Goal: Task Accomplishment & Management: Manage account settings

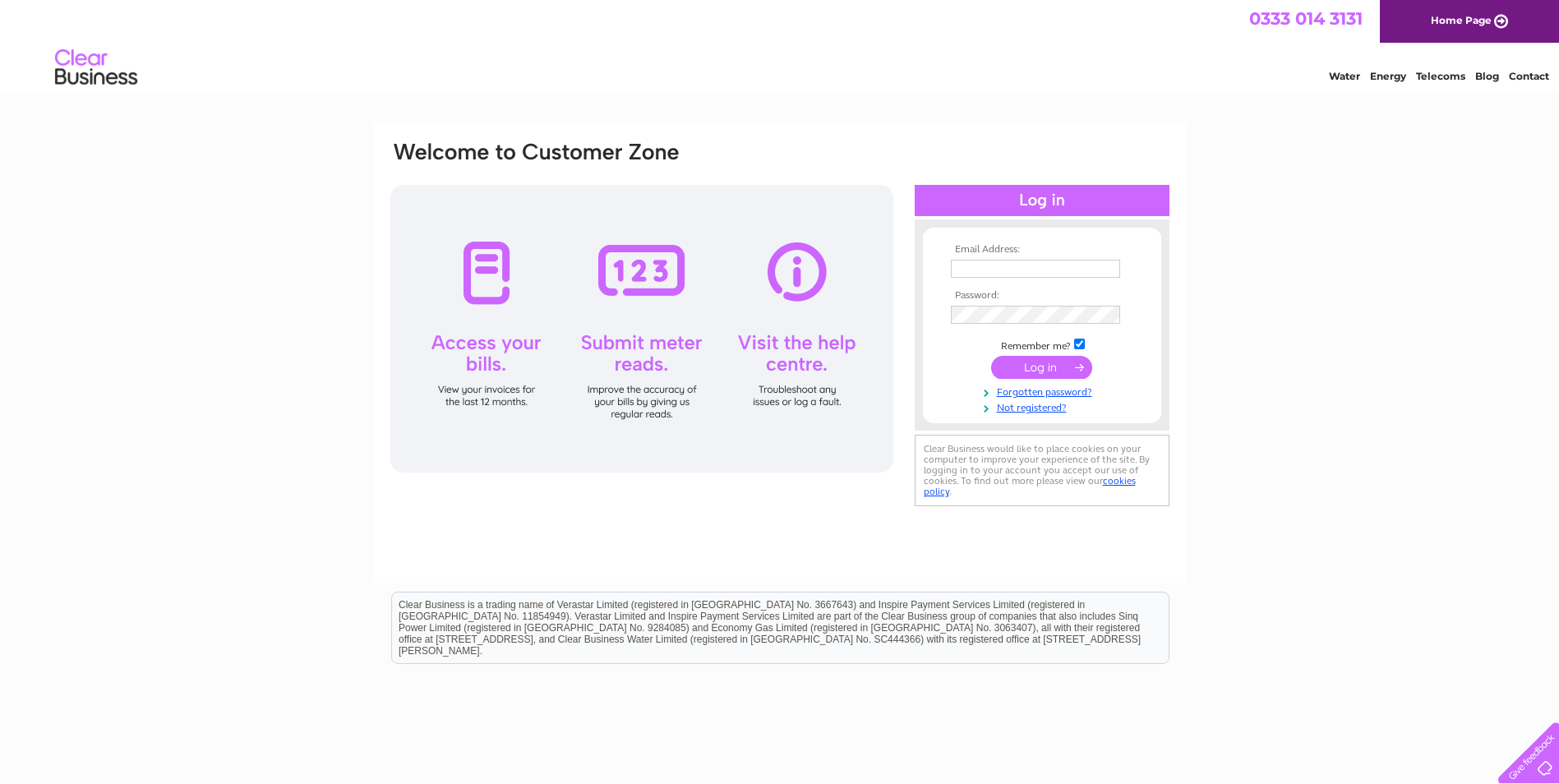
click at [1056, 267] on input "text" at bounding box center [1036, 269] width 169 height 18
type input "j.page@boluda.eu"
click at [1042, 374] on input "submit" at bounding box center [1042, 368] width 101 height 23
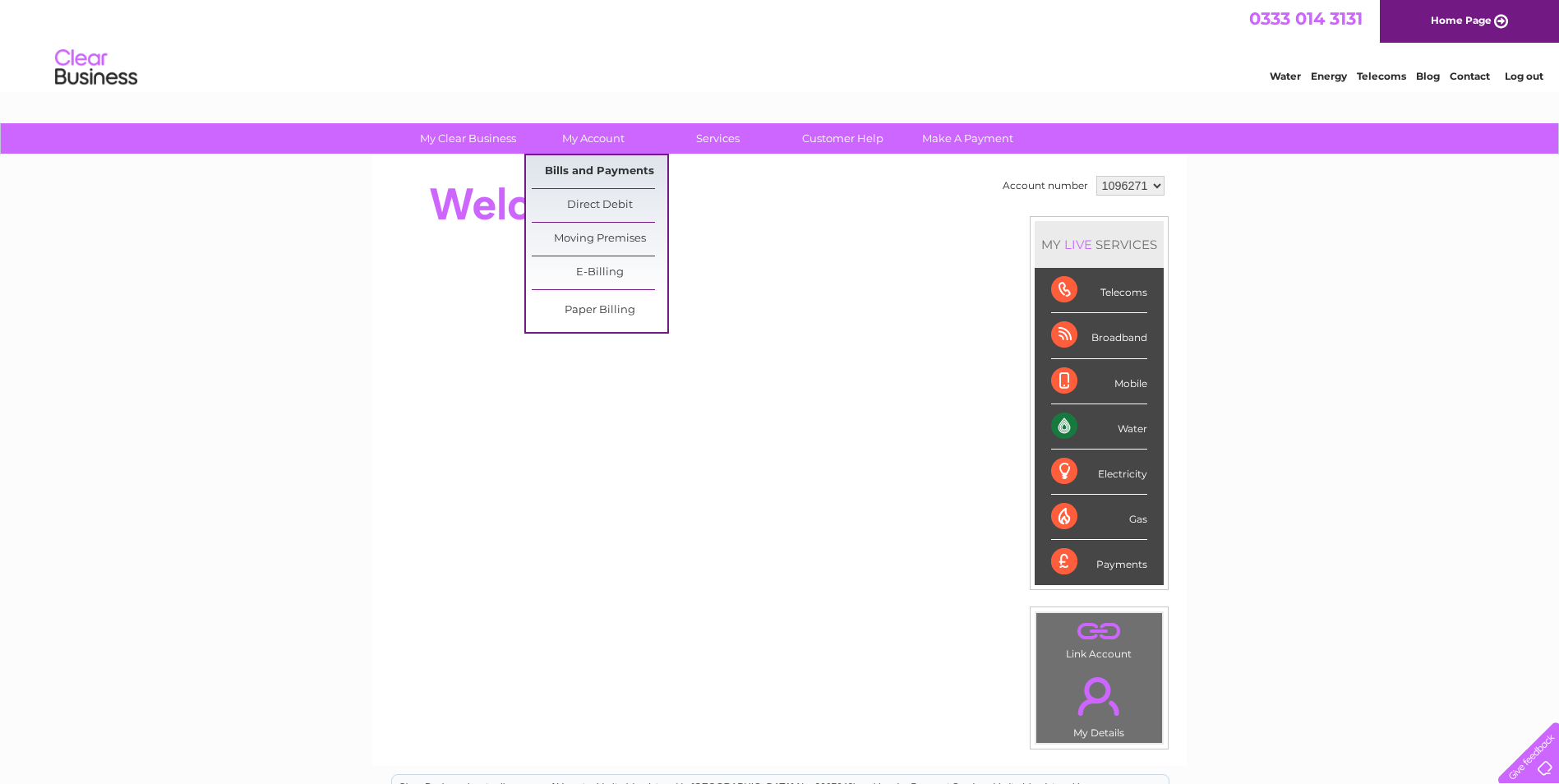
click at [588, 168] on link "Bills and Payments" at bounding box center [600, 171] width 136 height 33
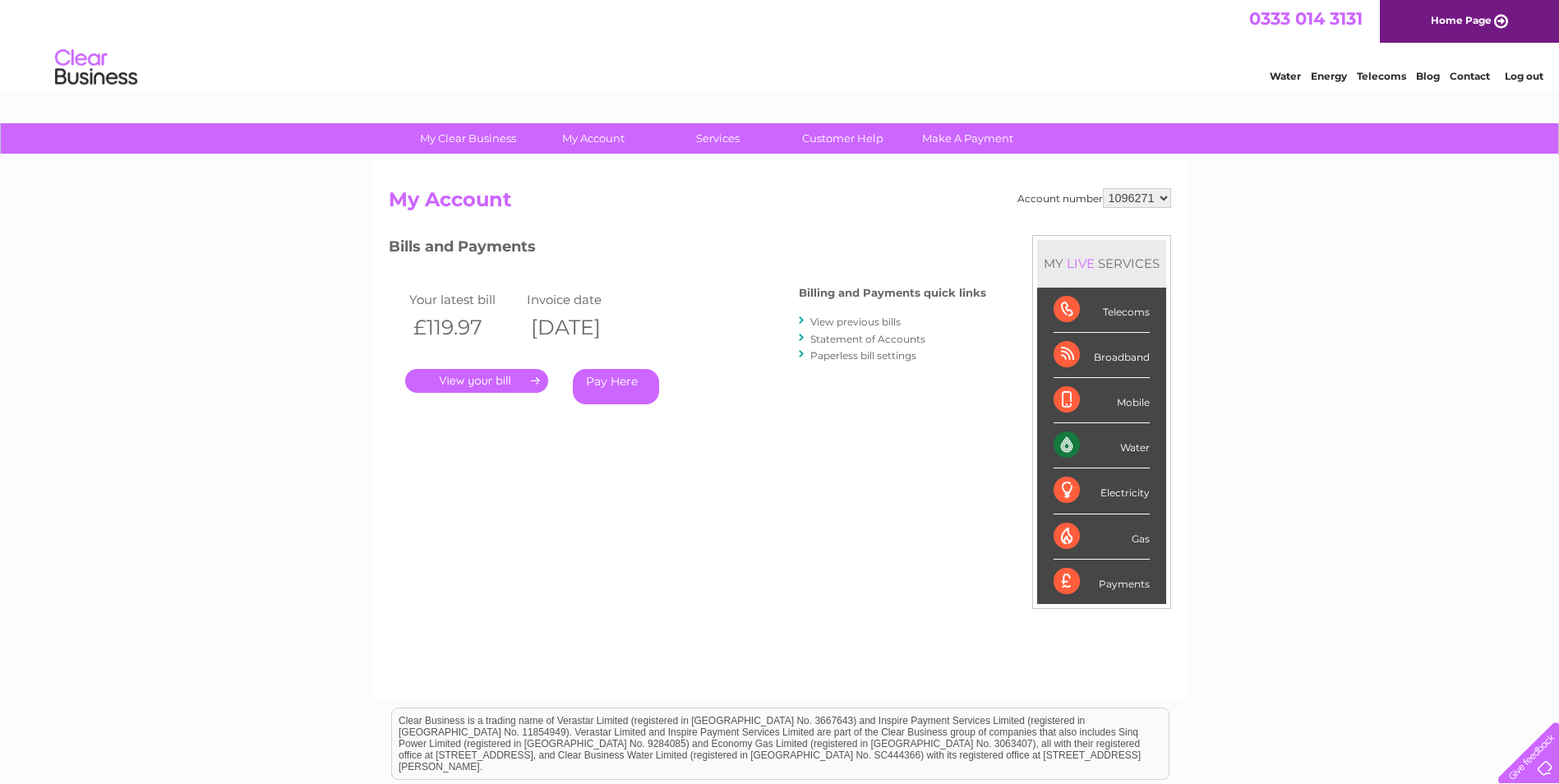
click at [489, 378] on link "." at bounding box center [476, 381] width 143 height 23
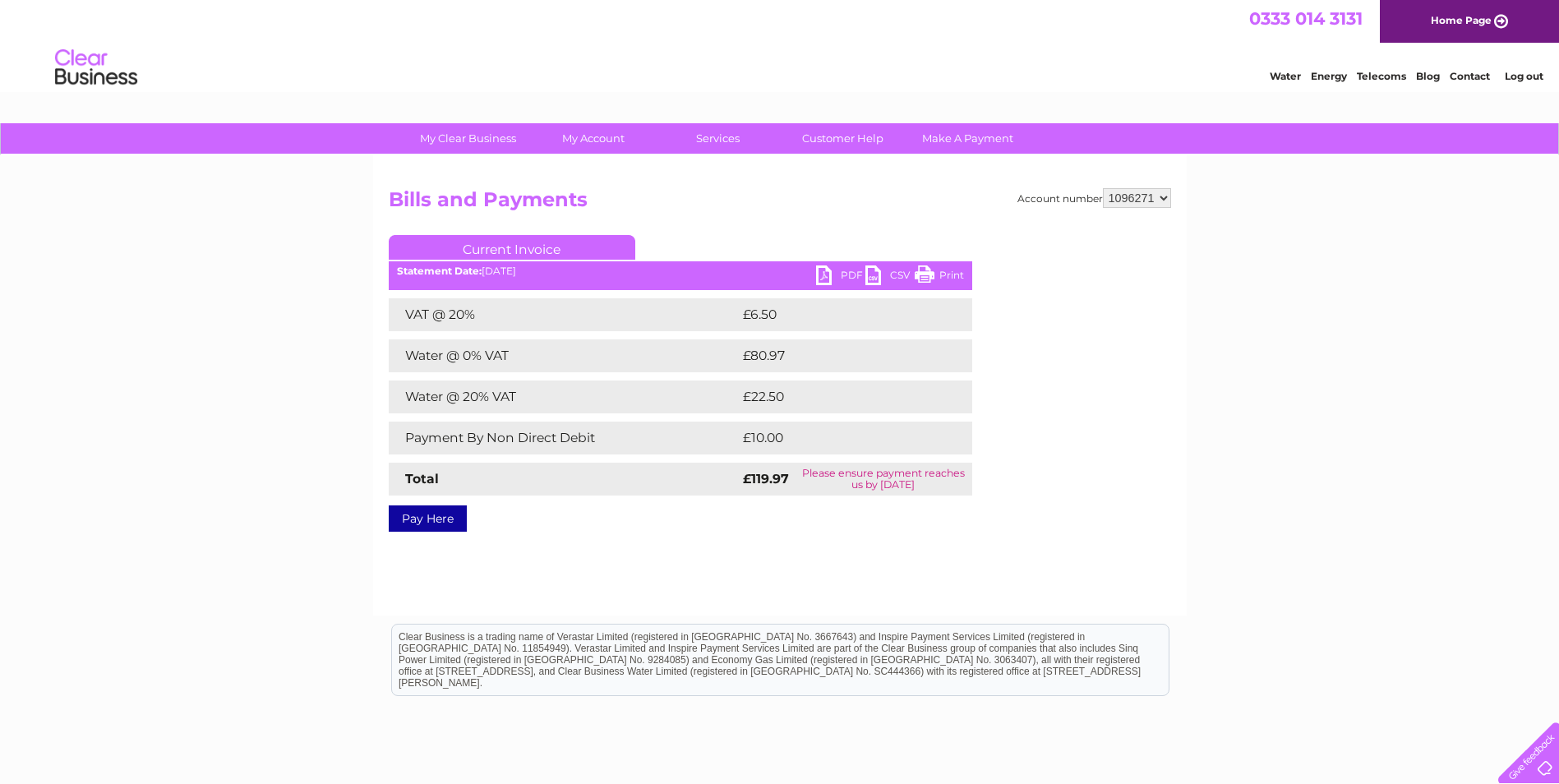
click at [850, 273] on link "PDF" at bounding box center [840, 278] width 49 height 23
